Goal: Task Accomplishment & Management: Use online tool/utility

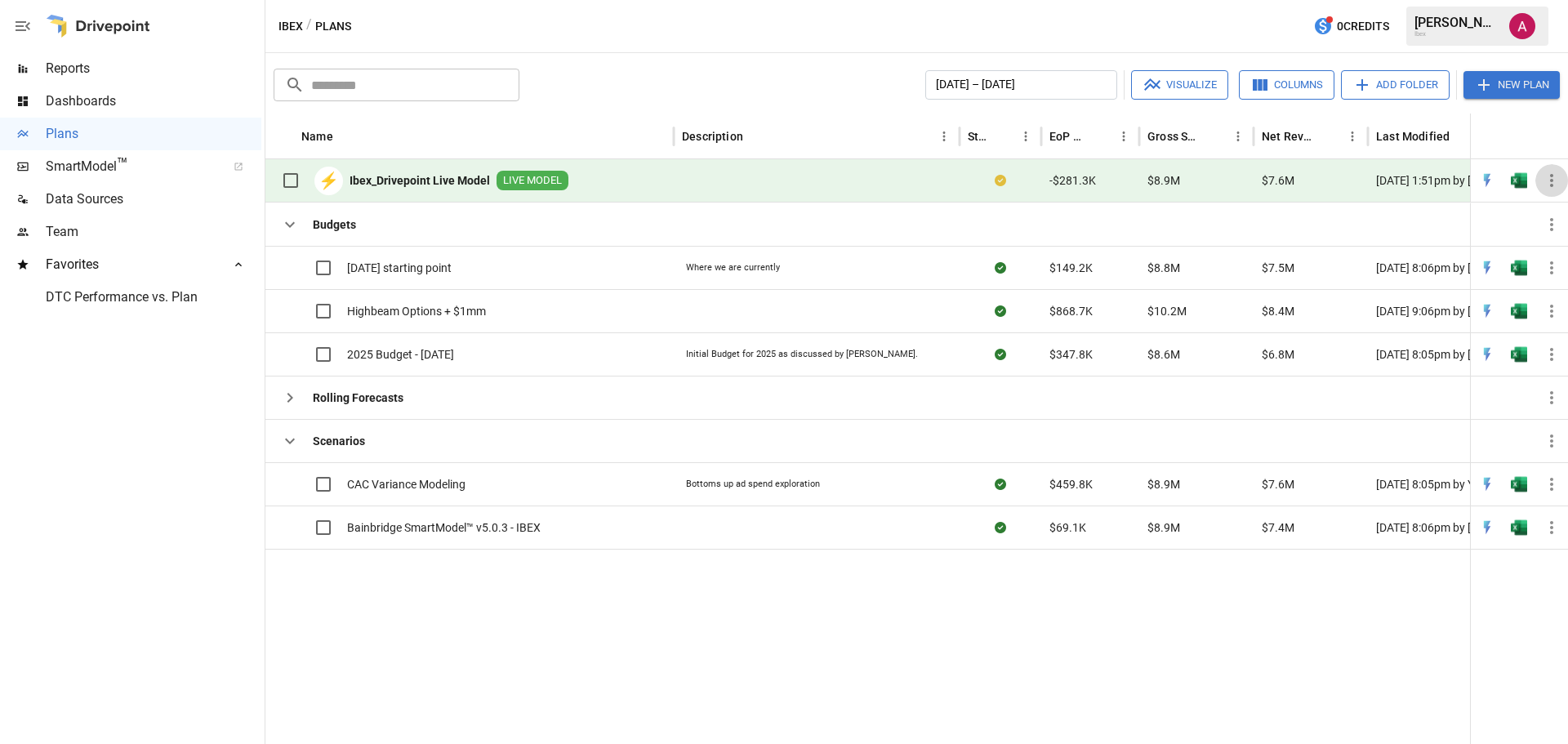
click at [1555, 182] on icon "button" at bounding box center [1551, 180] width 19 height 19
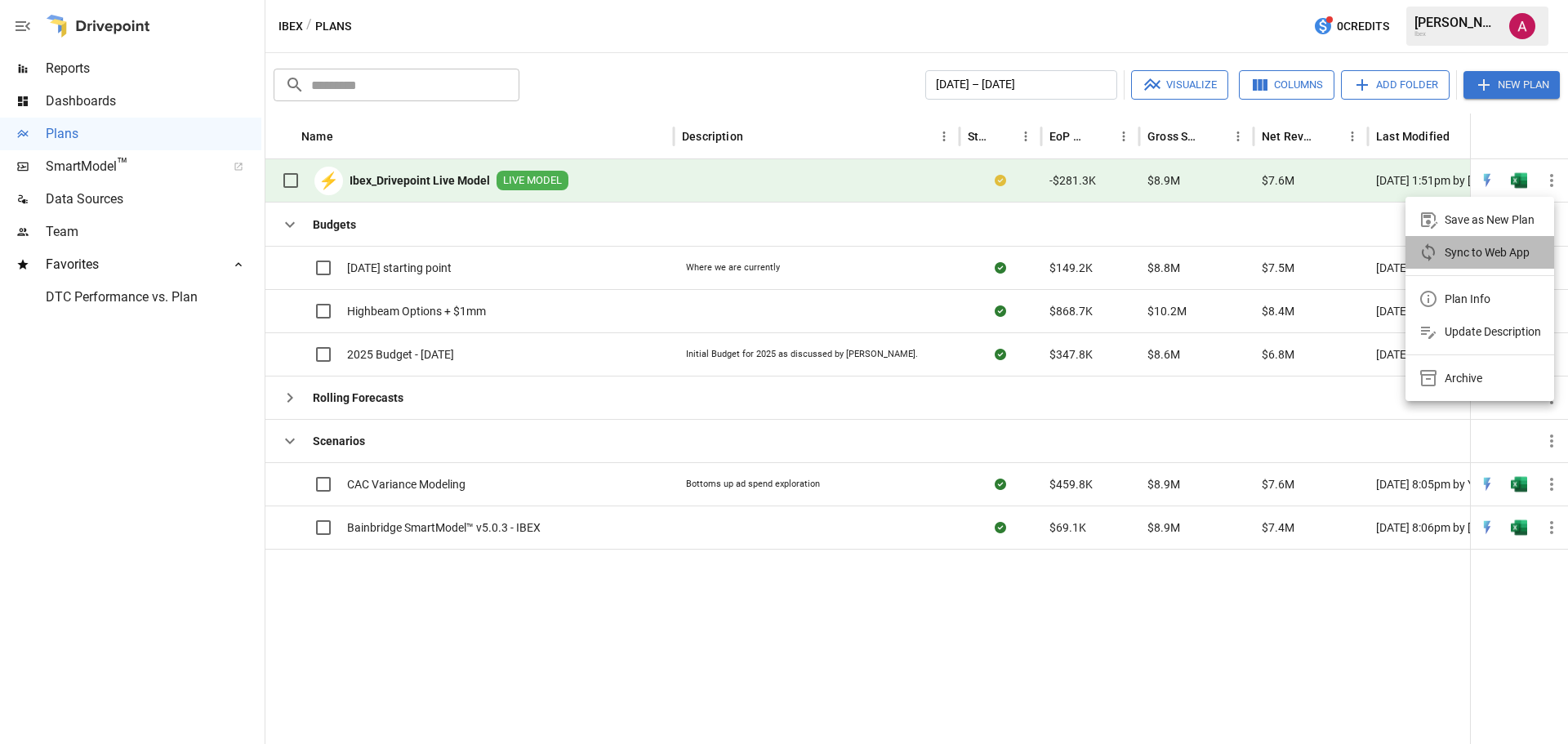
click at [1486, 253] on div "Sync to Web App" at bounding box center [1487, 252] width 85 height 19
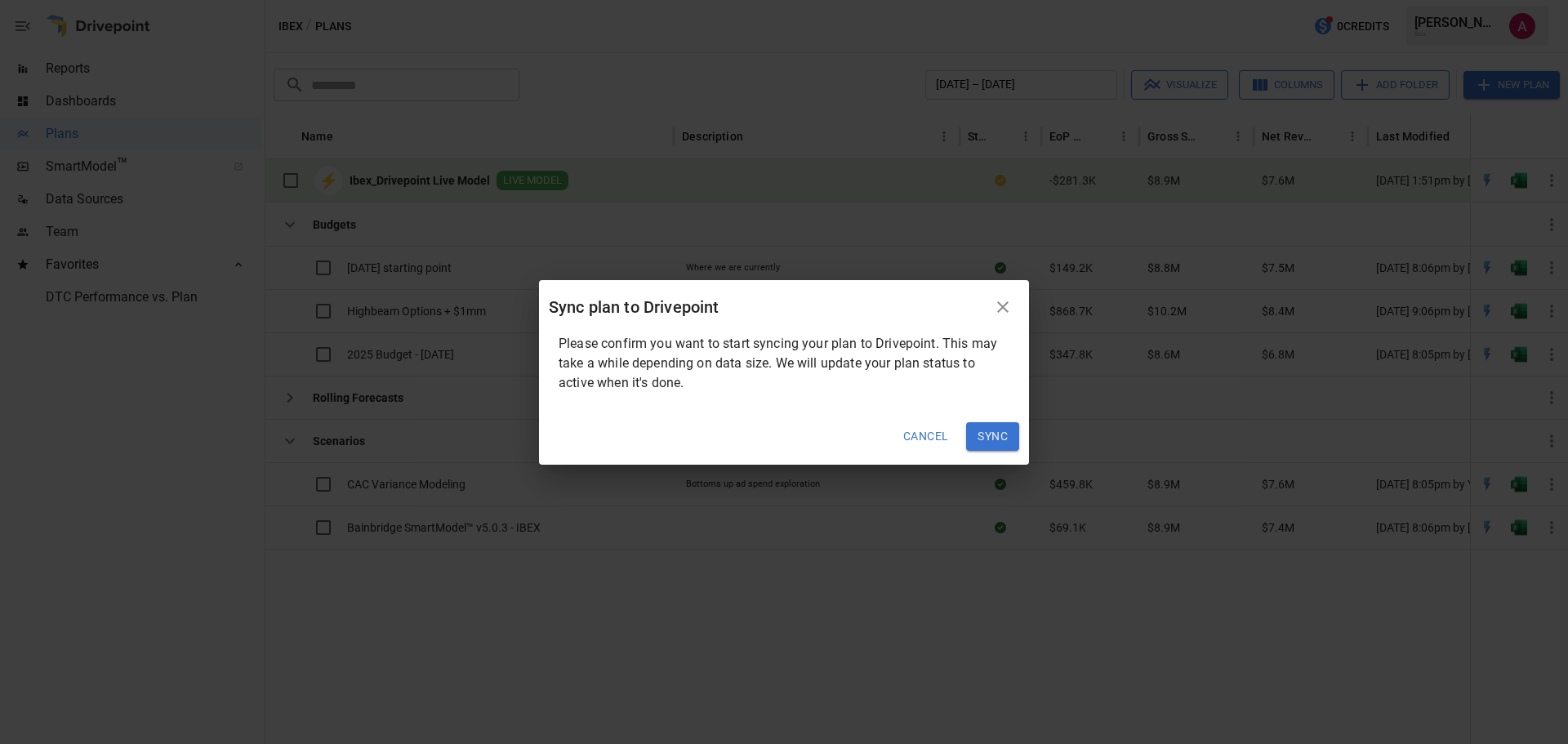
click at [994, 431] on button "Sync" at bounding box center [992, 437] width 53 height 30
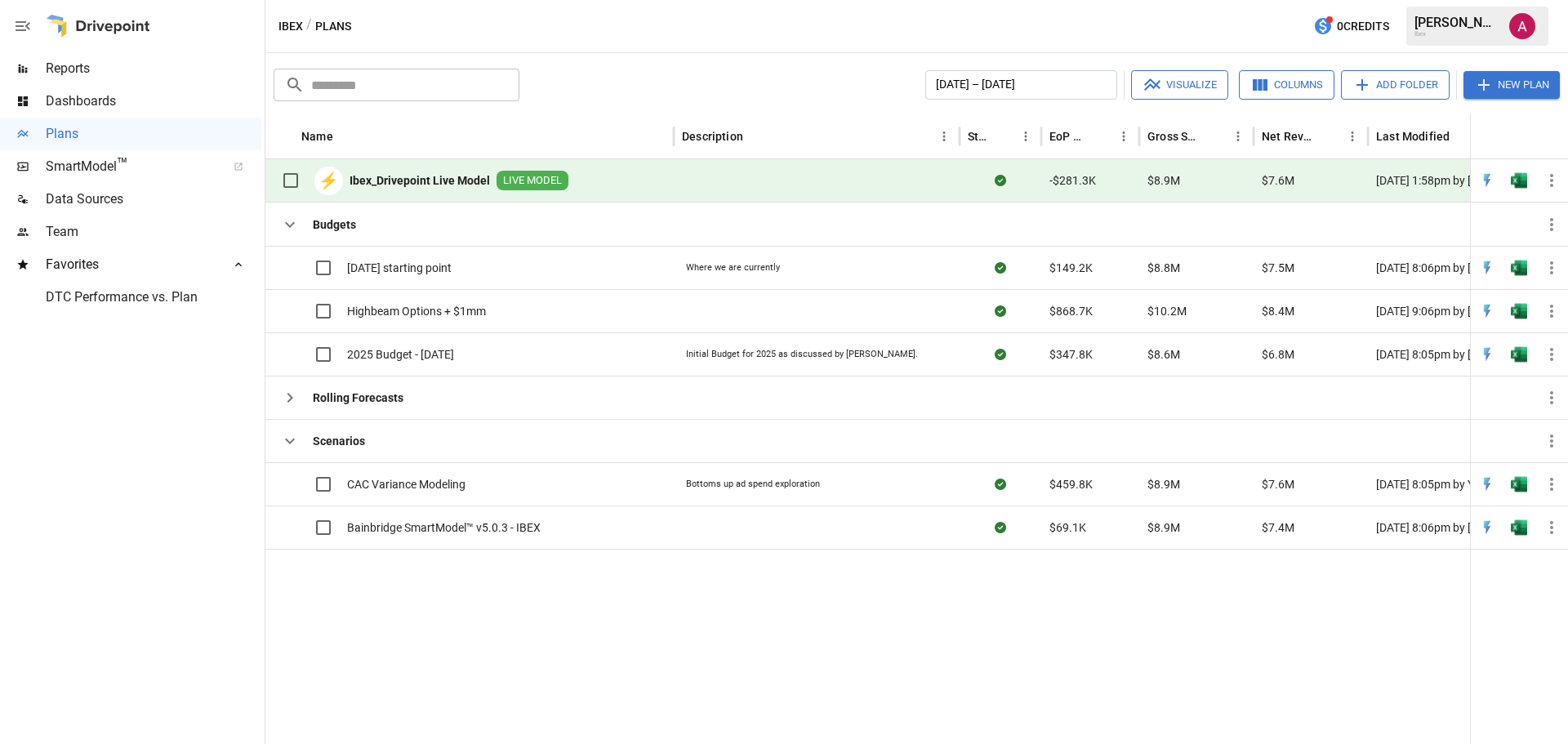
click at [1551, 184] on icon "button" at bounding box center [1551, 180] width 19 height 19
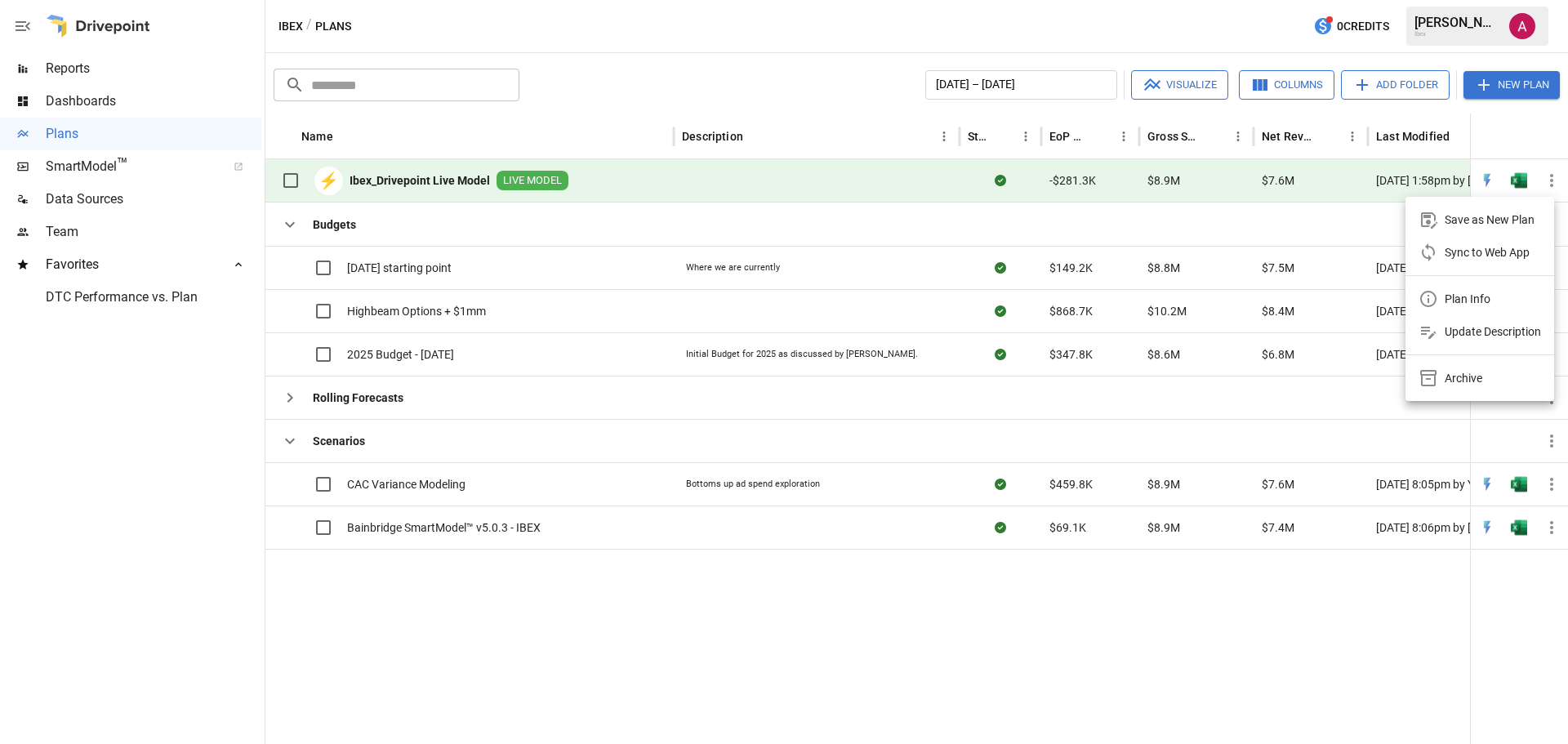
click at [733, 31] on div at bounding box center [784, 372] width 1568 height 744
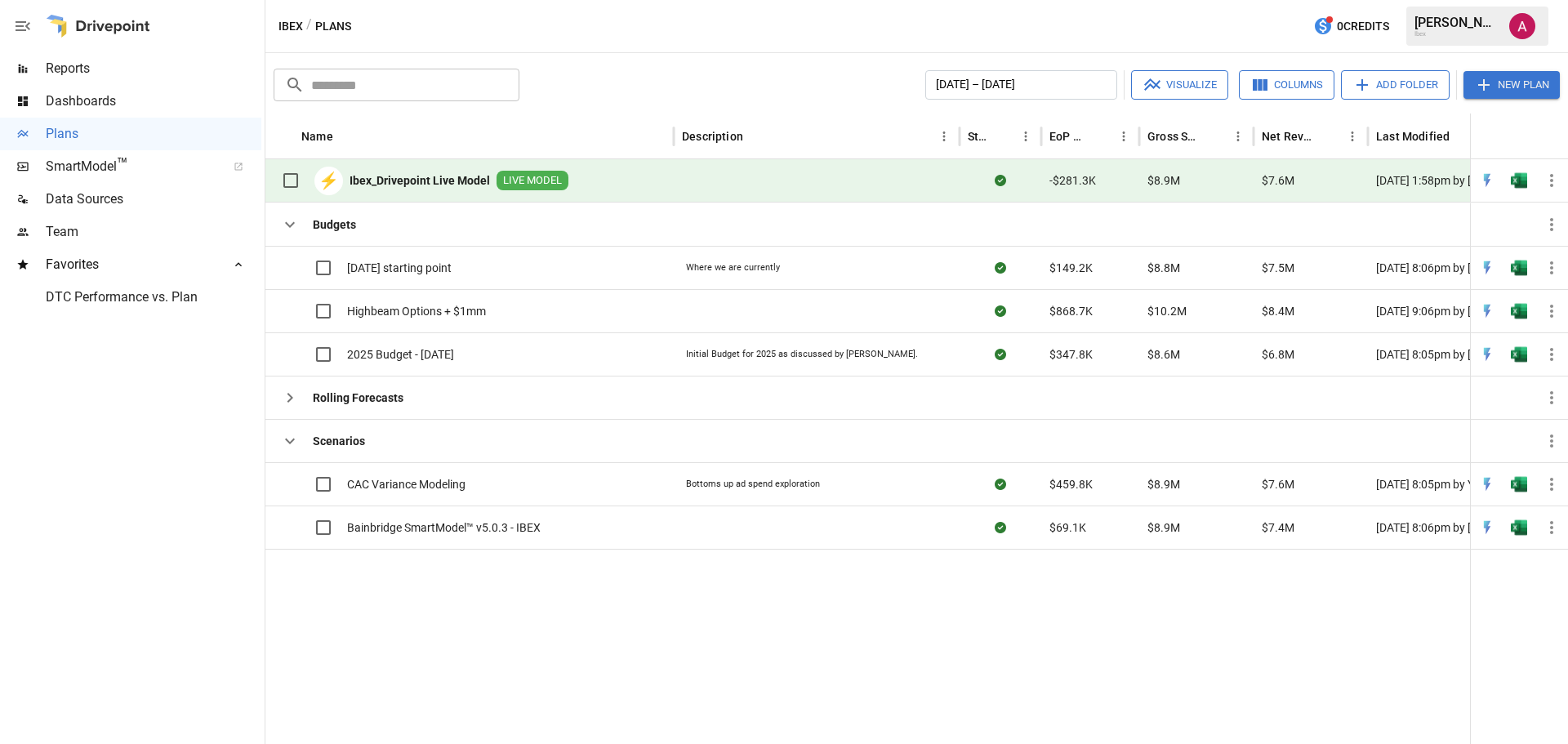
click at [101, 452] on div at bounding box center [131, 528] width 261 height 430
click at [432, 180] on b "Ibex_Drivepoint Live Model" at bounding box center [420, 180] width 141 height 17
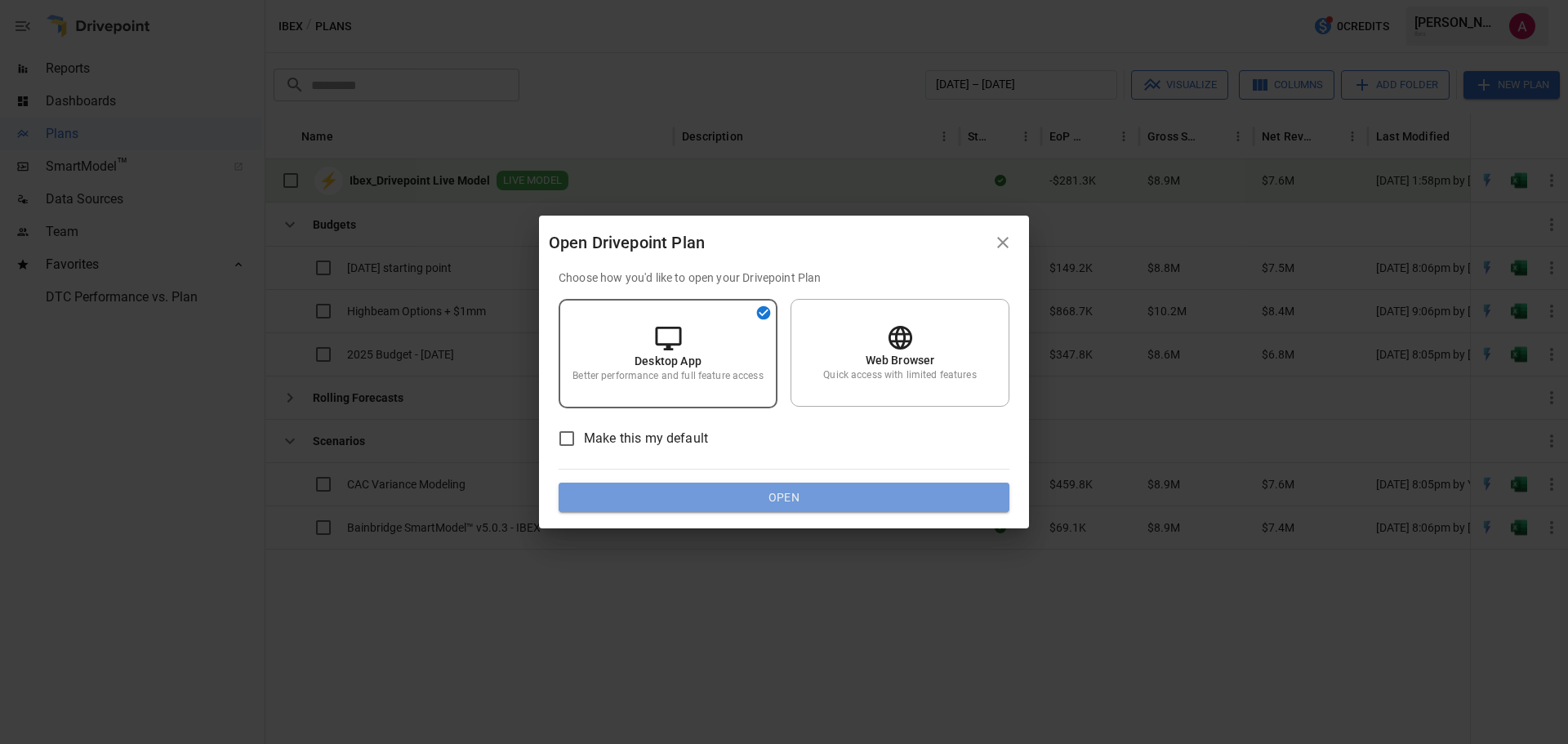
click at [782, 502] on button "Open" at bounding box center [784, 498] width 451 height 30
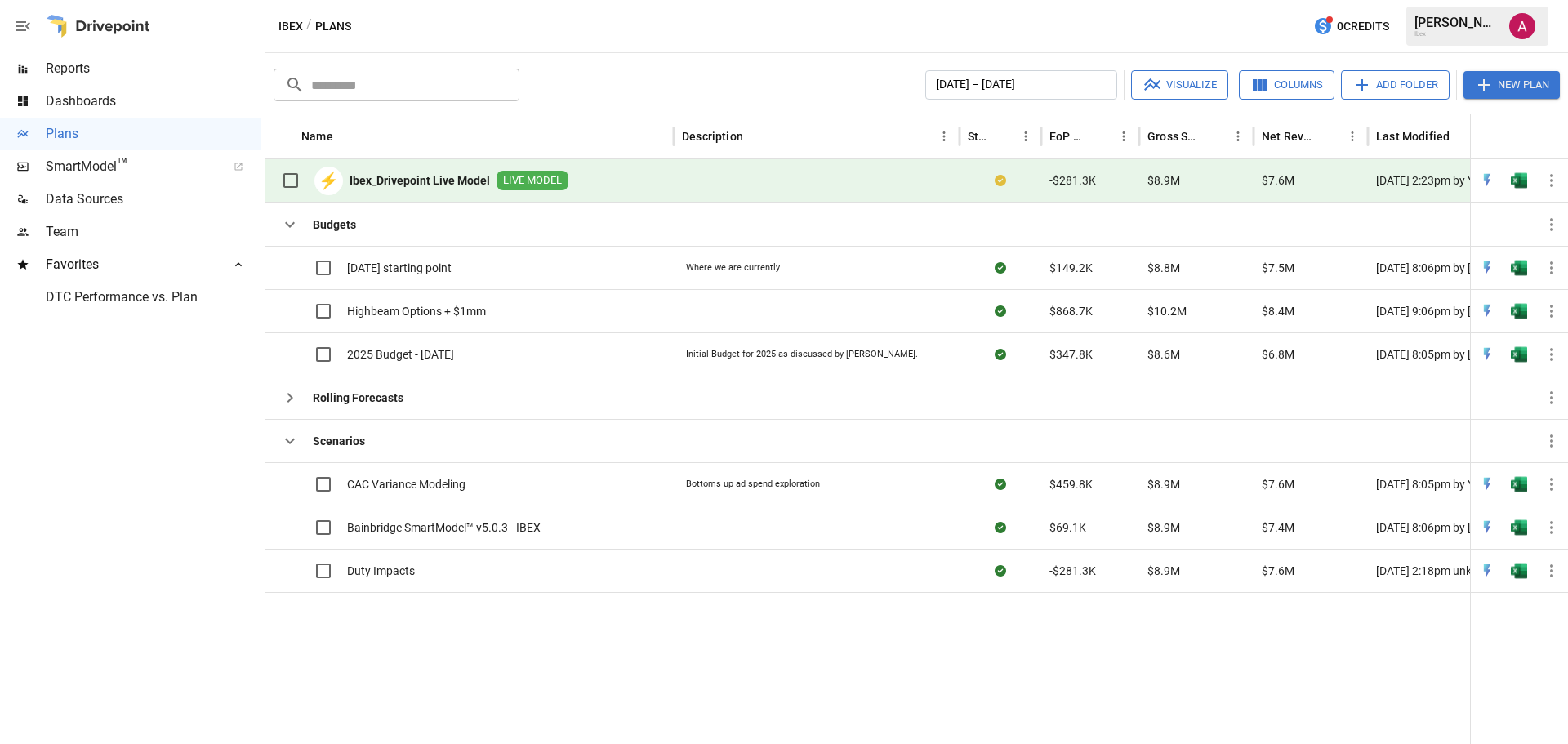
click at [619, 620] on div at bounding box center [919, 668] width 1307 height 152
click at [405, 563] on span "Duty Impacts" at bounding box center [380, 571] width 68 height 17
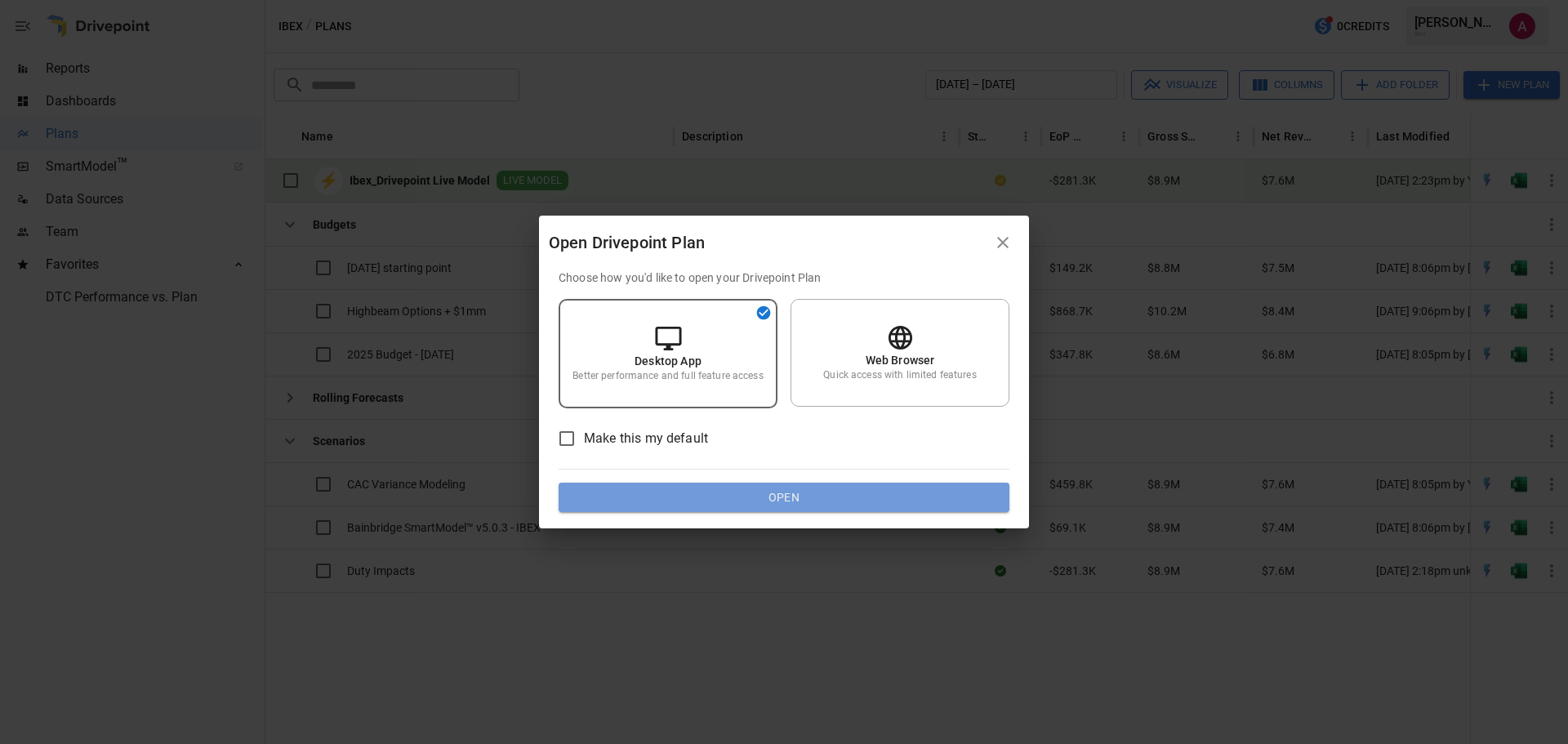
click at [795, 490] on button "Open" at bounding box center [784, 498] width 451 height 30
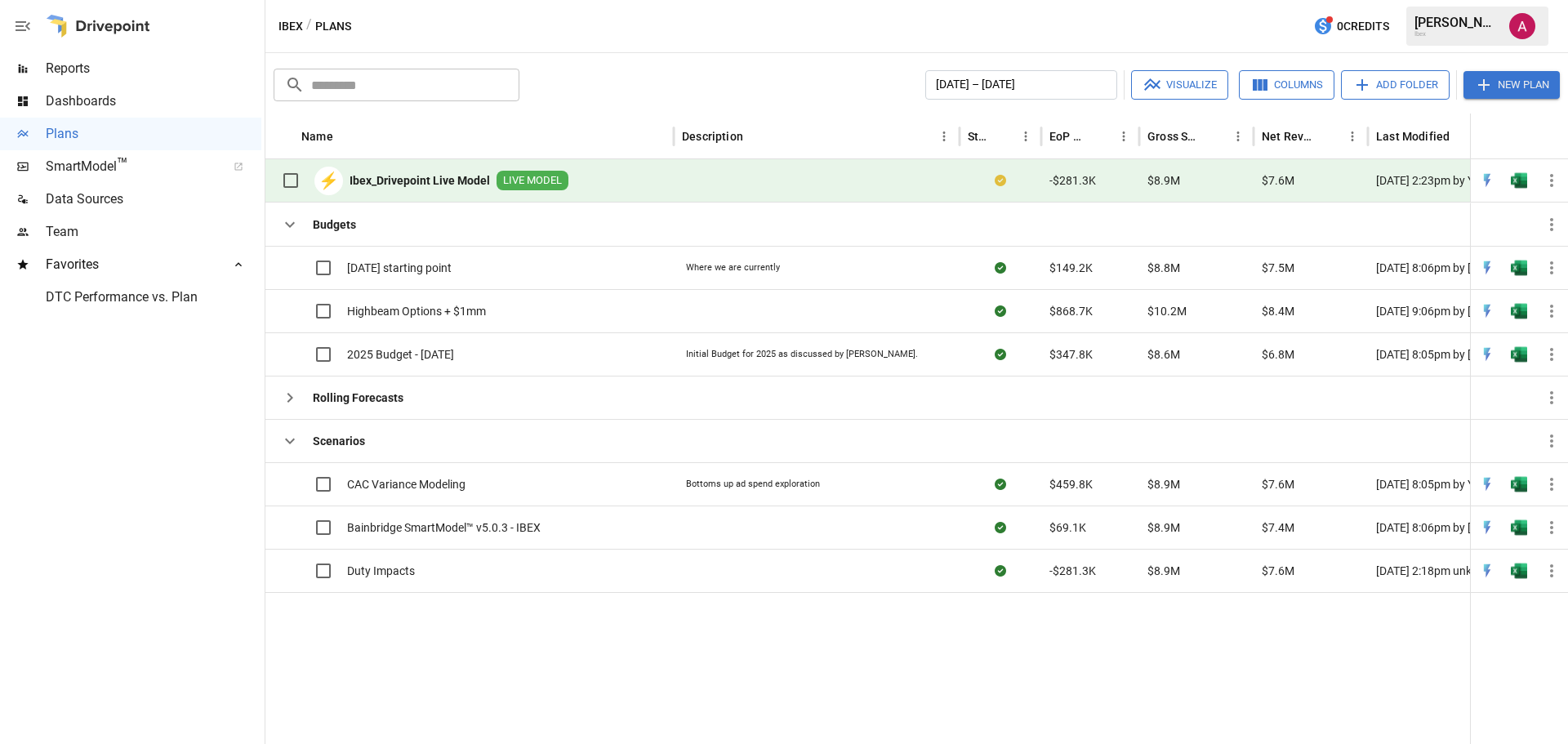
click at [131, 455] on div at bounding box center [131, 528] width 261 height 430
